Goal: Find specific page/section

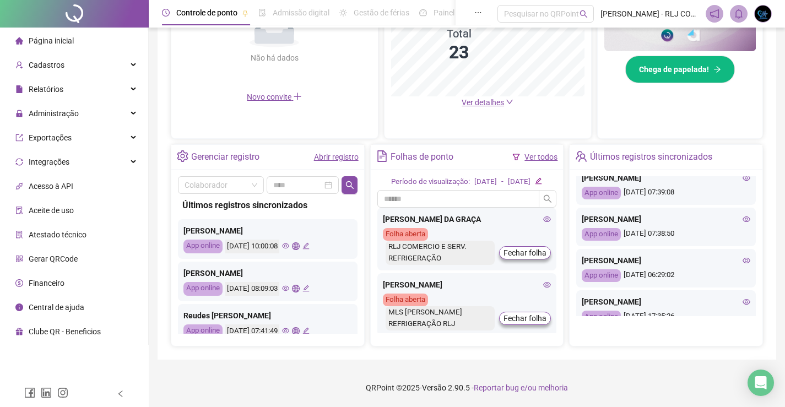
scroll to position [154, 0]
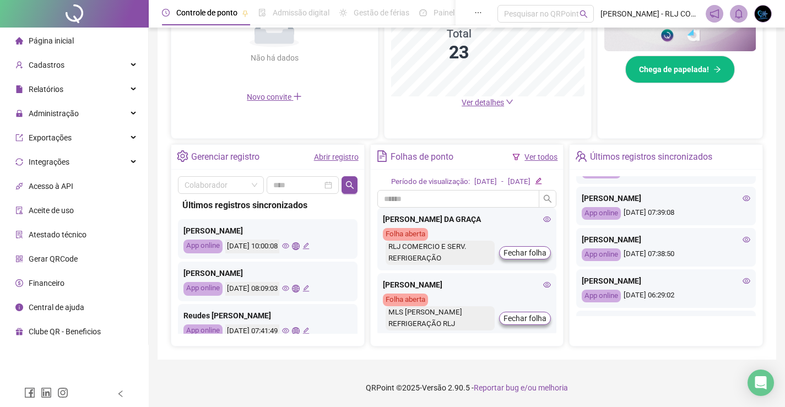
click at [742, 194] on icon "eye" at bounding box center [746, 198] width 8 height 8
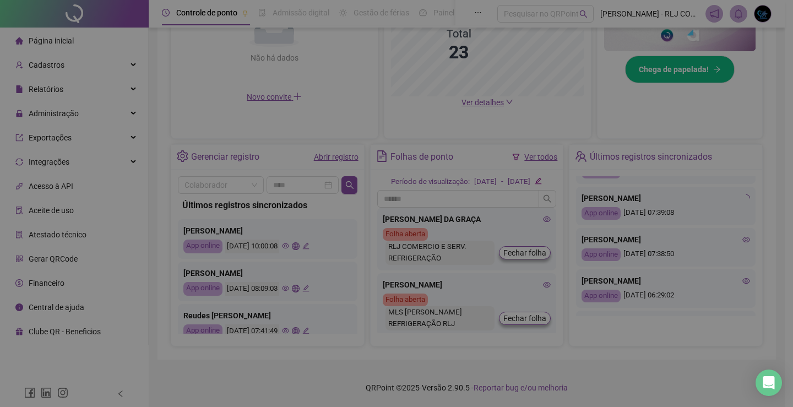
type input "**********"
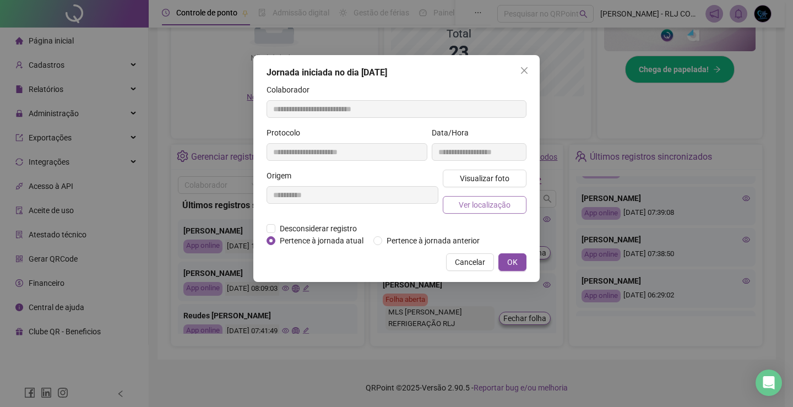
click at [462, 207] on span "Ver localização" at bounding box center [485, 205] width 52 height 12
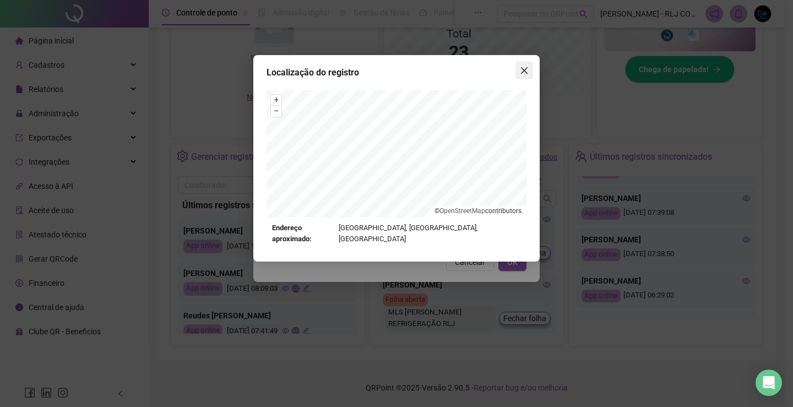
click at [525, 71] on icon "close" at bounding box center [524, 70] width 7 height 7
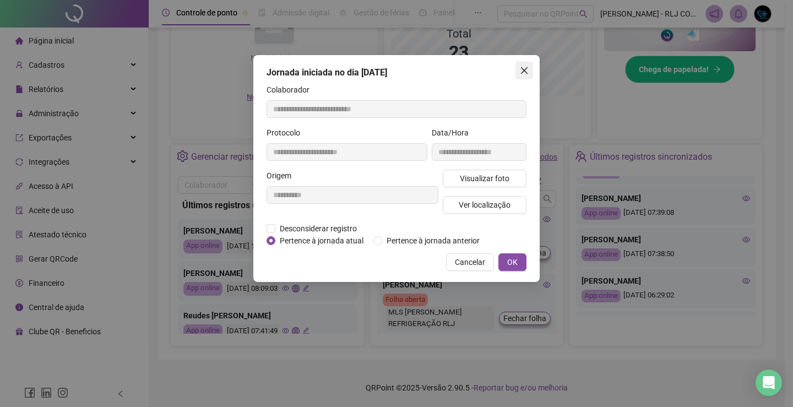
click at [524, 73] on icon "close" at bounding box center [524, 70] width 9 height 9
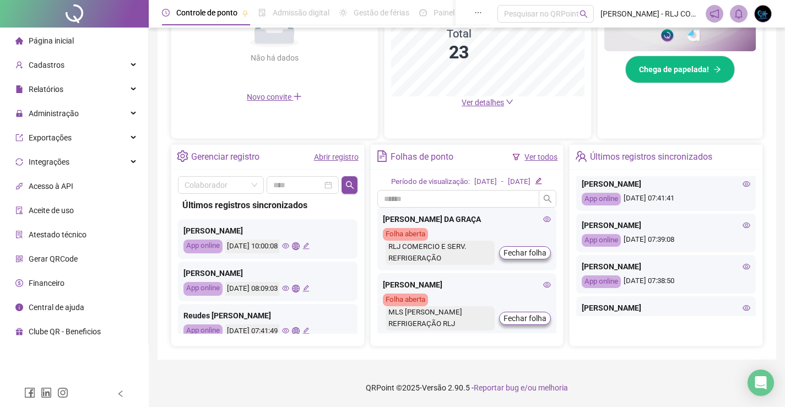
scroll to position [99, 0]
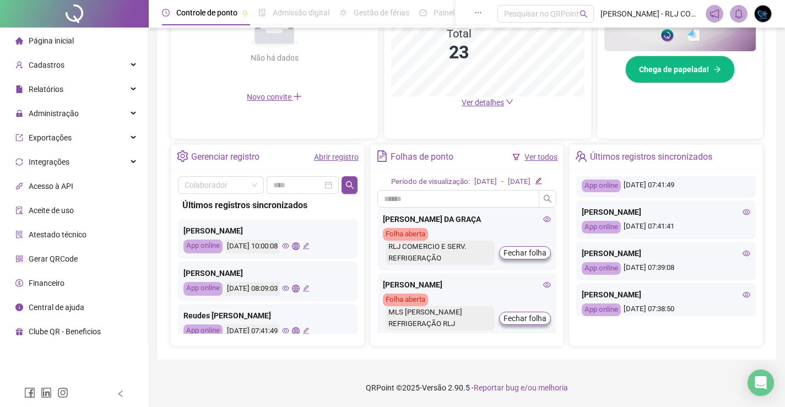
click at [742, 209] on icon "eye" at bounding box center [746, 212] width 8 height 6
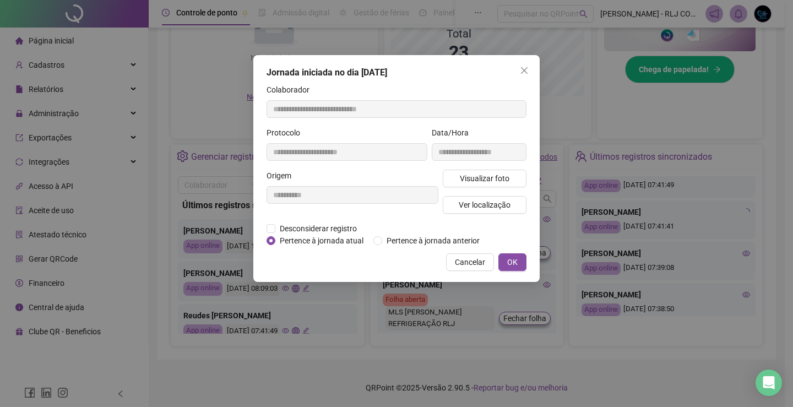
type input "**********"
click at [482, 198] on button "Ver localização" at bounding box center [485, 205] width 84 height 18
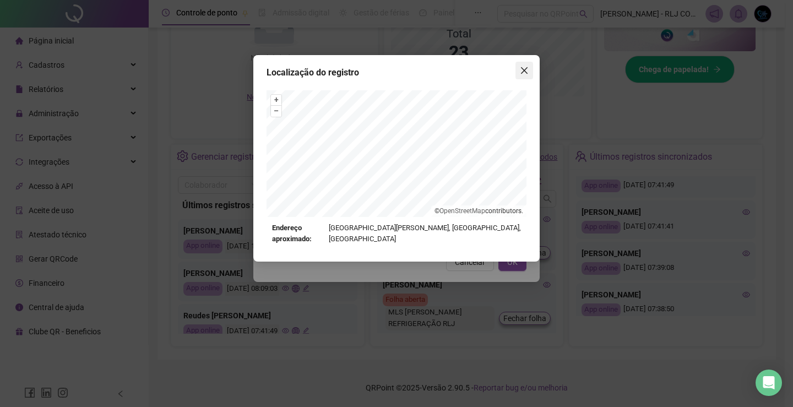
click at [525, 68] on icon "close" at bounding box center [524, 70] width 9 height 9
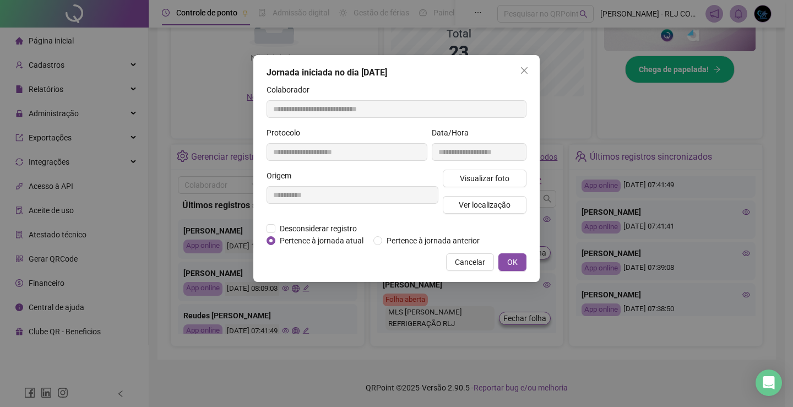
click at [525, 63] on button "Close" at bounding box center [524, 71] width 18 height 18
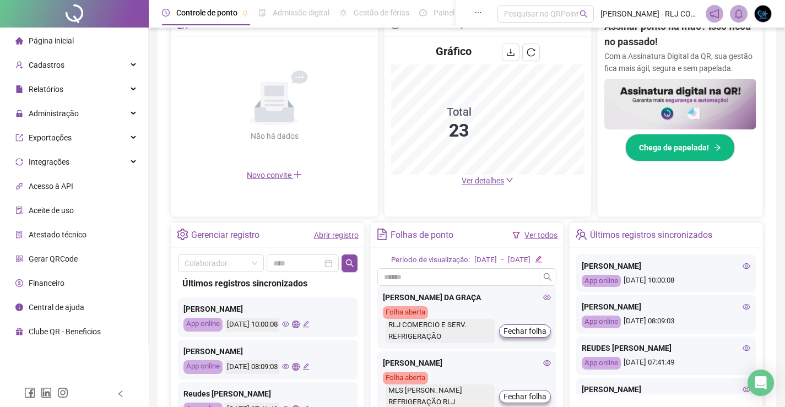
scroll to position [211, 0]
